Goal: Find specific page/section: Find specific page/section

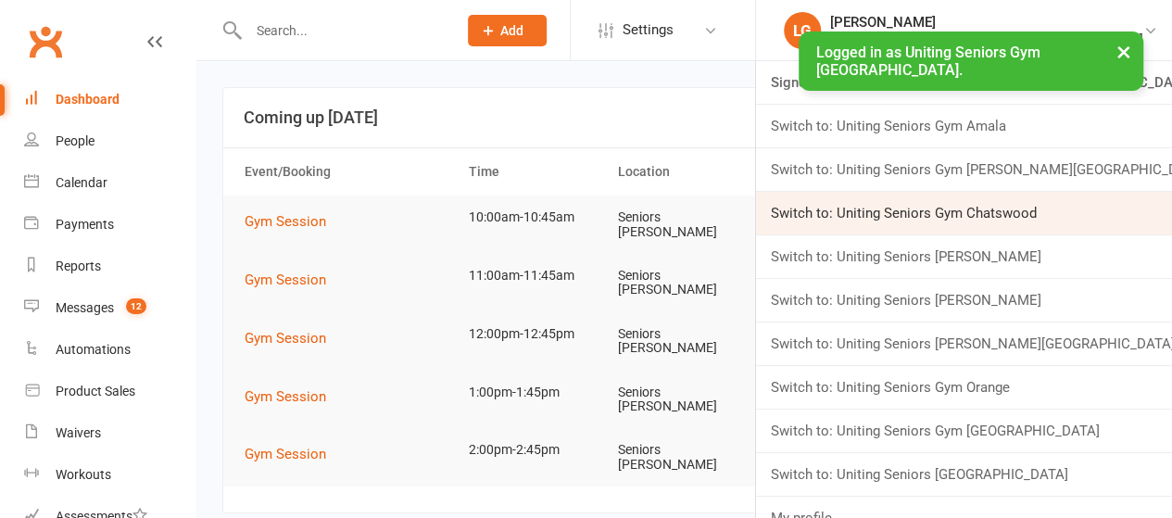
click at [1032, 218] on link "Switch to: Uniting Seniors Gym Chatswood" at bounding box center [964, 213] width 416 height 43
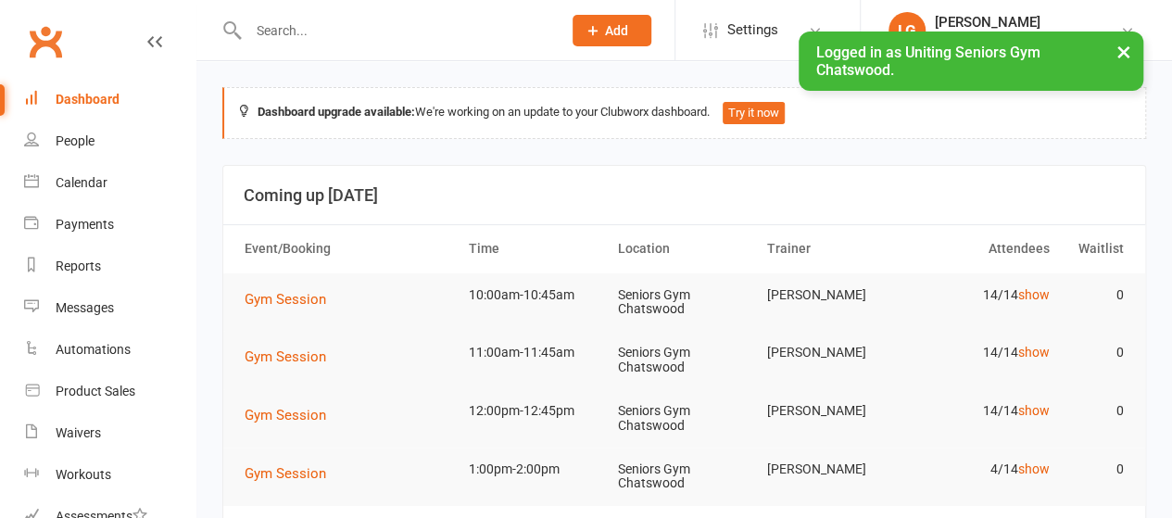
click at [280, 40] on input "text" at bounding box center [396, 31] width 306 height 26
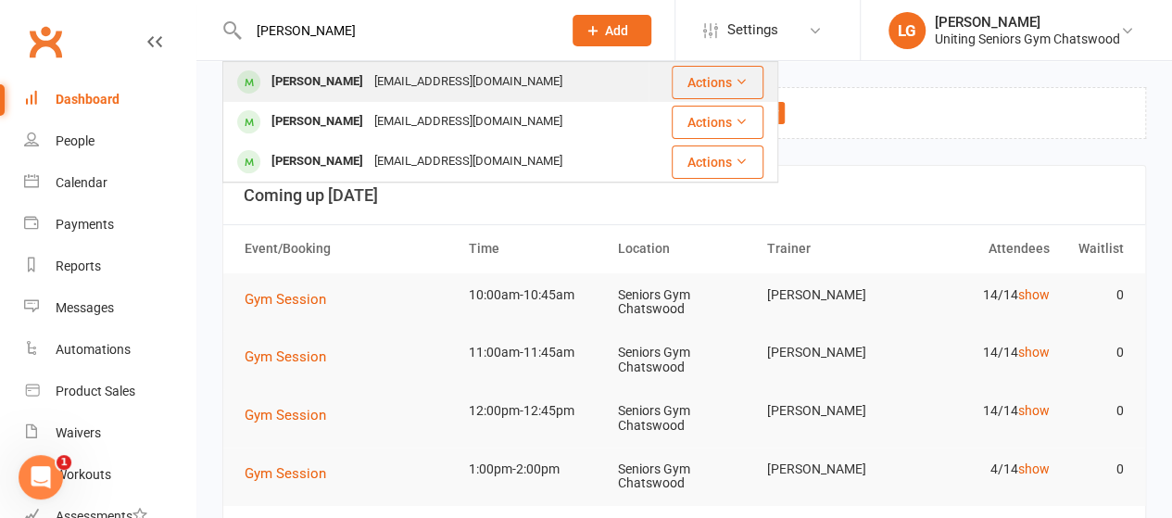
type input "liz wils"
click at [330, 83] on div "Elizabeth Wilson" at bounding box center [317, 82] width 103 height 27
